Goal: Check status

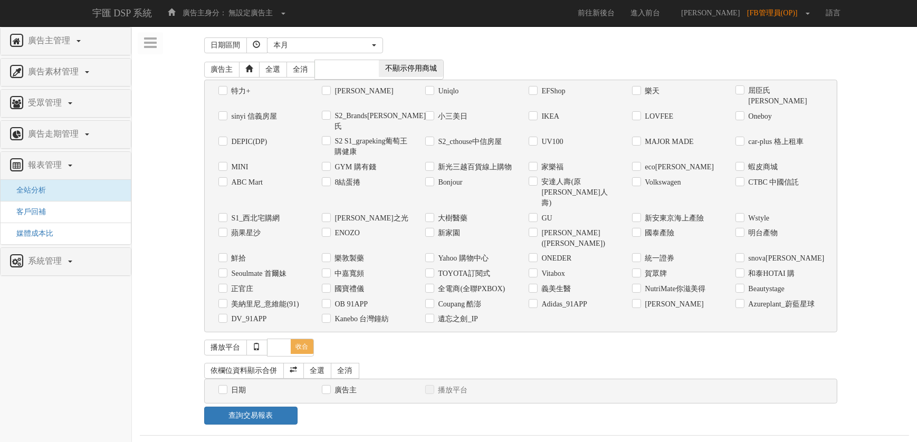
click at [462, 284] on label "全電商(全聯PXBOX)" at bounding box center [471, 289] width 70 height 11
click at [432, 285] on input "全電商(全聯PXBOX)" at bounding box center [428, 288] width 7 height 7
checkbox input "true"
click at [224, 387] on input "日期" at bounding box center [221, 390] width 7 height 7
checkbox input "true"
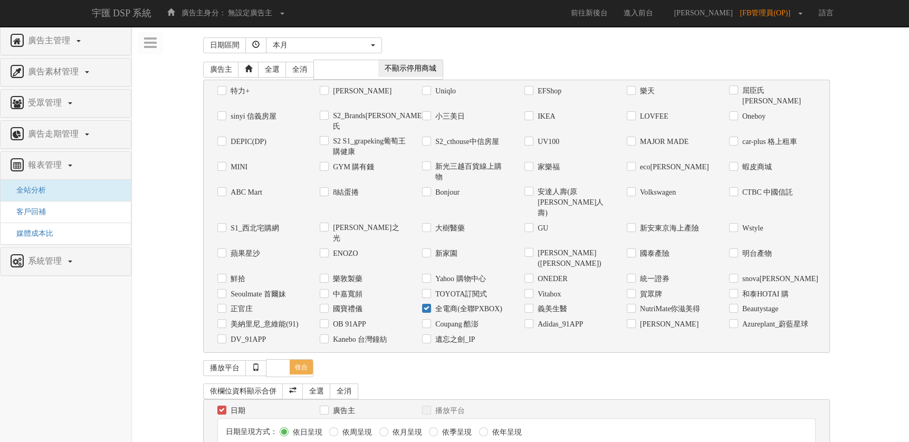
click at [450, 304] on label "全電商(全聯PXBOX)" at bounding box center [468, 309] width 70 height 11
click at [429, 306] on input "全電商(全聯PXBOX)" at bounding box center [425, 309] width 7 height 7
checkbox input "false"
click at [265, 334] on label "DV_91APP" at bounding box center [247, 339] width 38 height 11
click at [224, 336] on input "DV_91APP" at bounding box center [220, 339] width 7 height 7
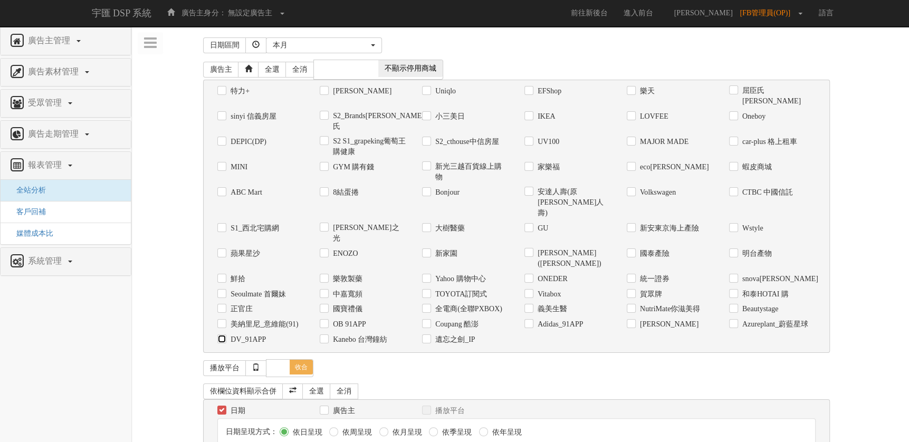
checkbox input "true"
click at [361, 43] on div "本月" at bounding box center [321, 45] width 96 height 11
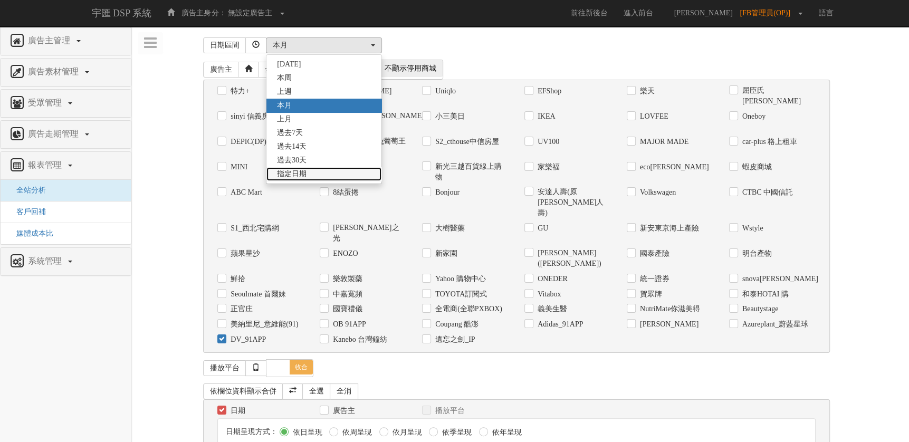
click at [303, 171] on span "指定日期" at bounding box center [292, 174] width 30 height 11
select select "Custom"
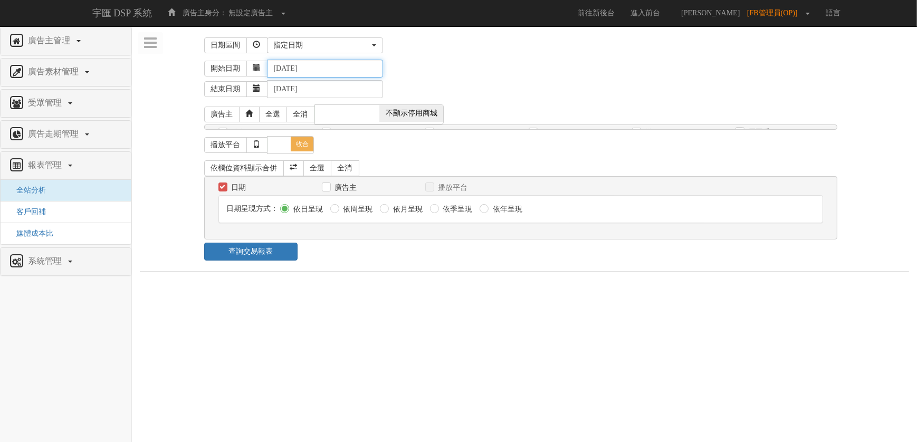
click at [304, 70] on input "[DATE]" at bounding box center [325, 69] width 116 height 18
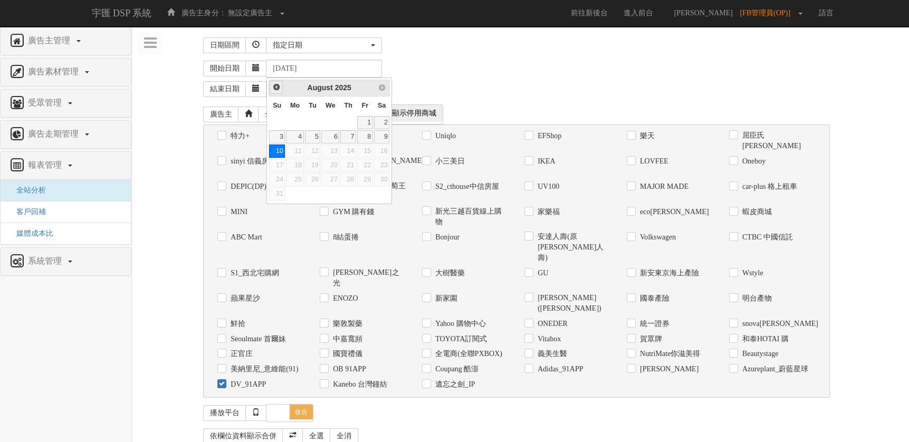
click at [276, 91] on link "Prev" at bounding box center [276, 87] width 13 height 13
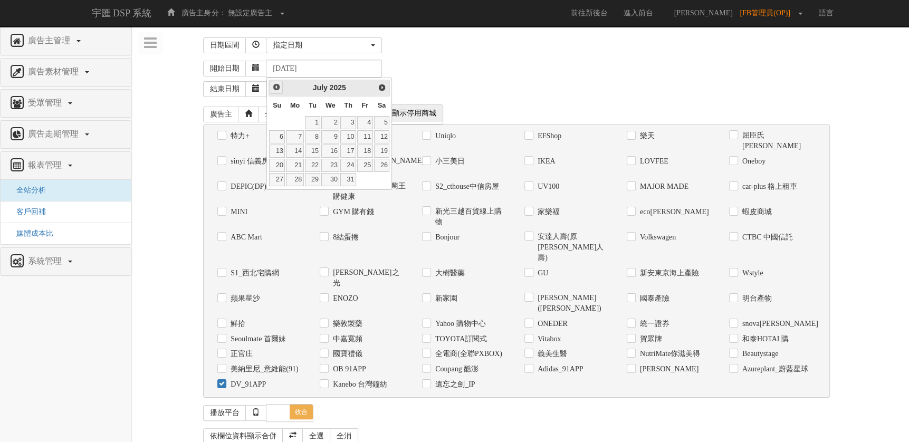
click at [276, 91] on link "Prev" at bounding box center [276, 87] width 13 height 13
click at [273, 85] on span "Prev" at bounding box center [276, 87] width 8 height 8
click at [377, 123] on link "1" at bounding box center [382, 122] width 16 height 13
type input "[DATE]"
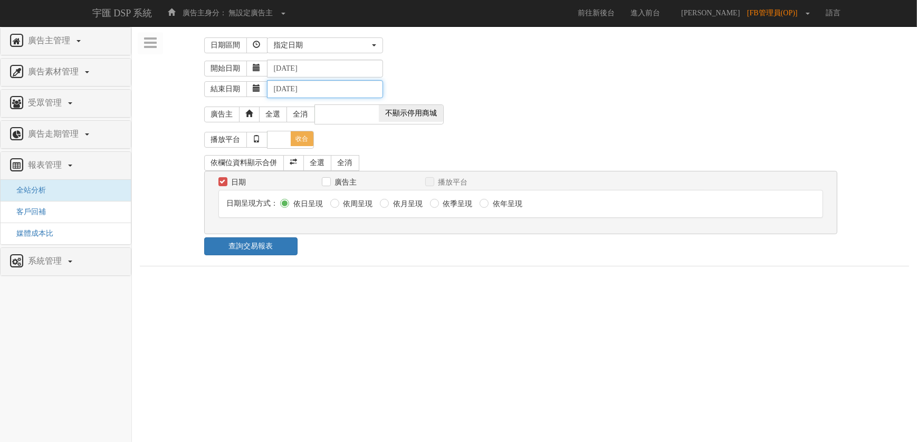
click at [330, 91] on input "[DATE]" at bounding box center [325, 89] width 116 height 18
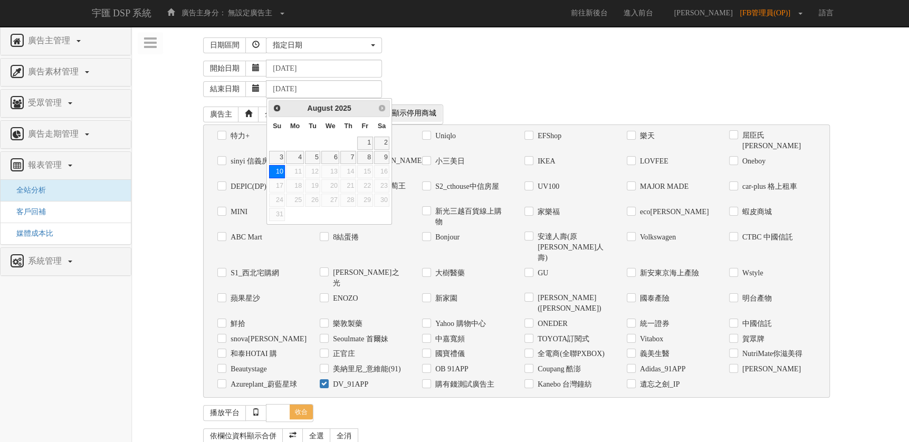
click at [433, 70] on div "開始日期 [DATE]" at bounding box center [552, 69] width 698 height 18
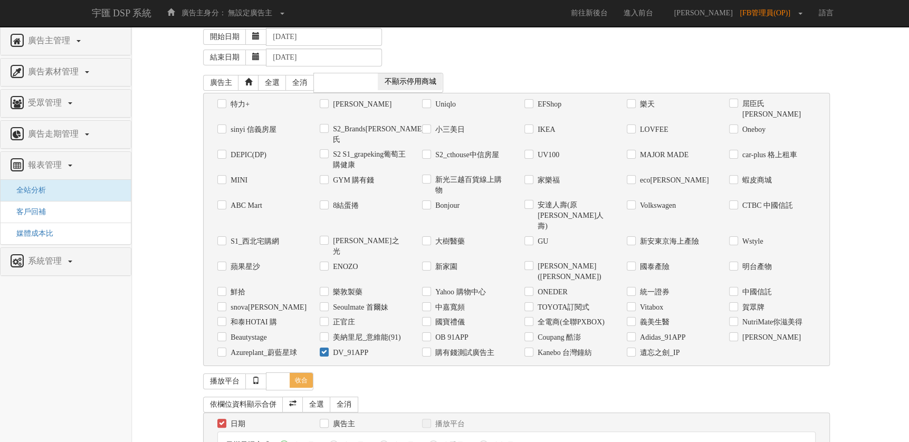
scroll to position [62, 0]
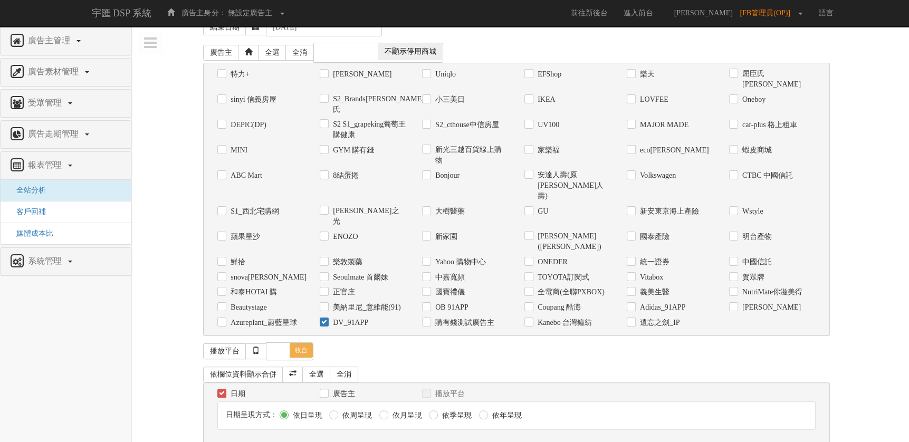
click at [410, 410] on label "依月呈現" at bounding box center [406, 415] width 32 height 11
click at [386, 412] on input "依月呈現" at bounding box center [382, 415] width 7 height 7
radio input "true"
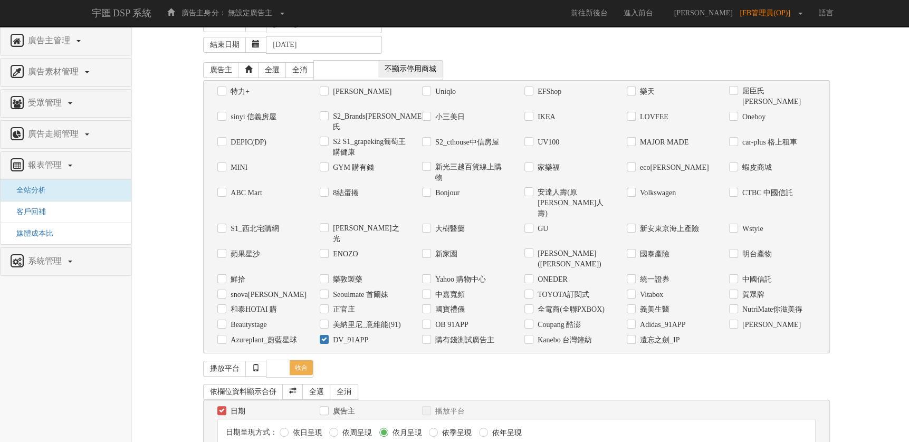
scroll to position [0, 0]
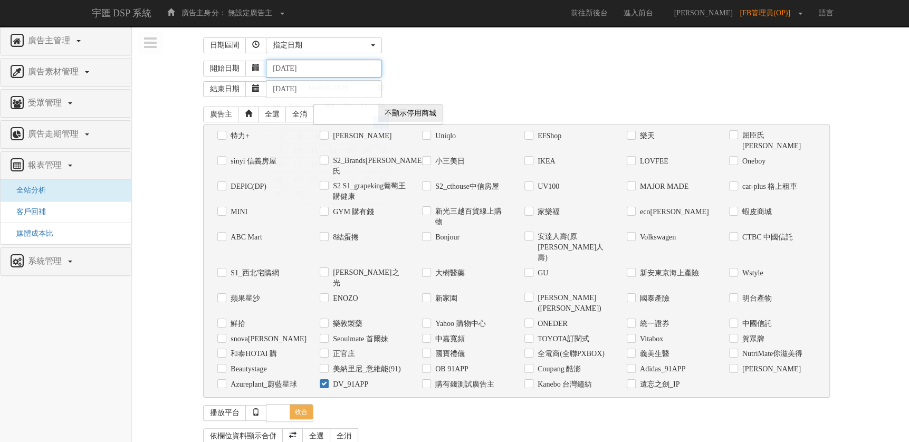
click at [329, 66] on input "[DATE]" at bounding box center [324, 69] width 116 height 18
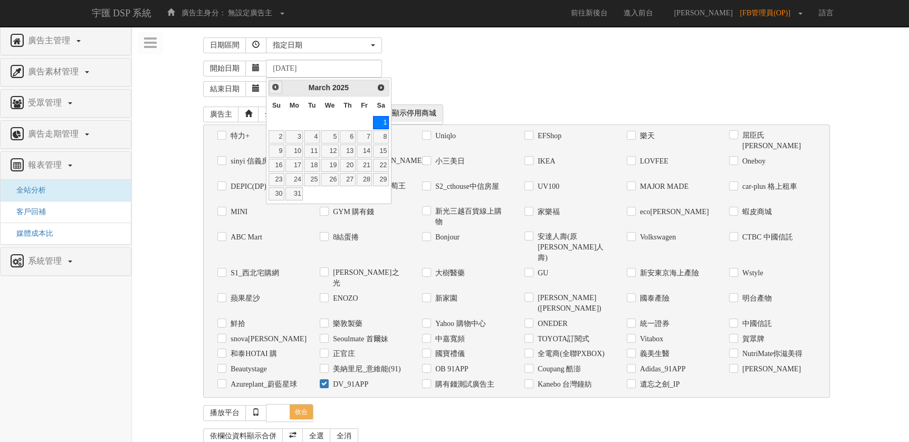
click at [275, 88] on span "Prev" at bounding box center [275, 87] width 8 height 8
click at [335, 119] on link "1" at bounding box center [330, 122] width 18 height 13
type input "[DATE]"
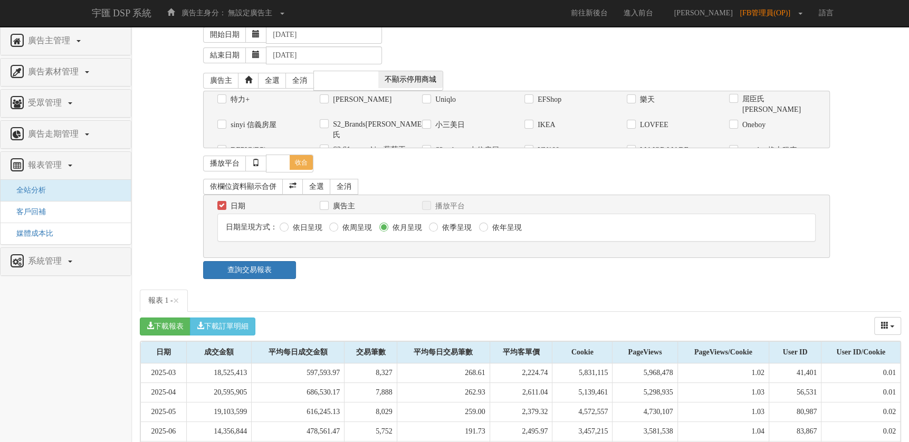
scroll to position [53, 0]
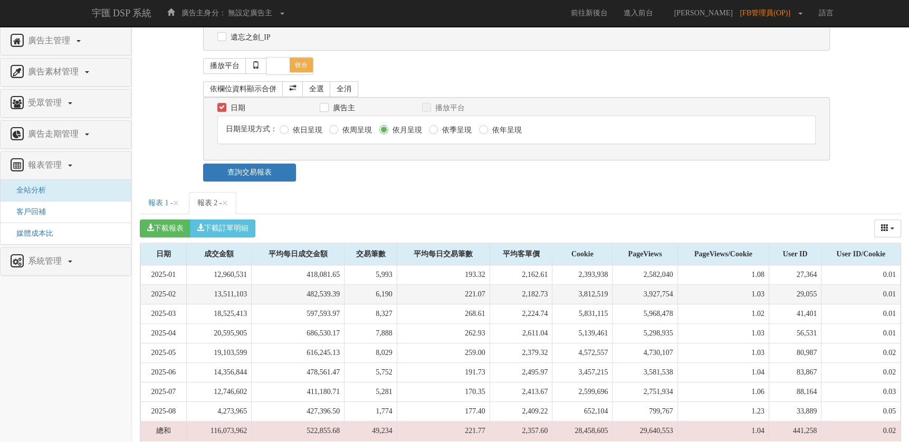
scroll to position [346, 0]
